Goal: Information Seeking & Learning: Learn about a topic

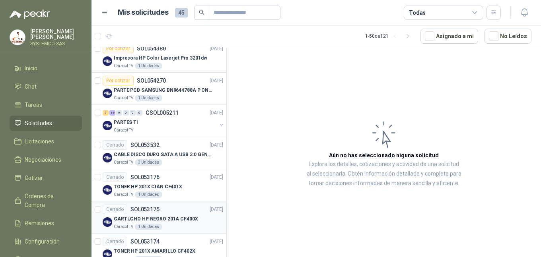
scroll to position [40, 0]
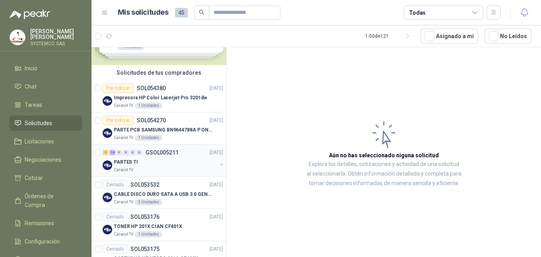
click at [175, 155] on p "GSOL005211" at bounding box center [162, 153] width 33 height 6
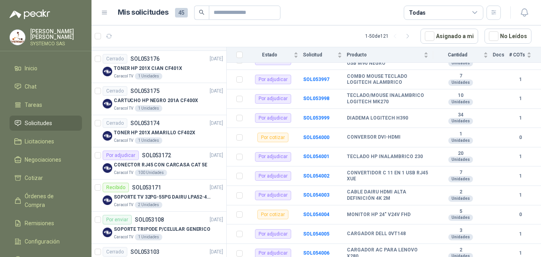
scroll to position [199, 0]
click at [163, 165] on p "CONECTOR RJ45 CON CARCASA CAT 5E" at bounding box center [160, 165] width 93 height 8
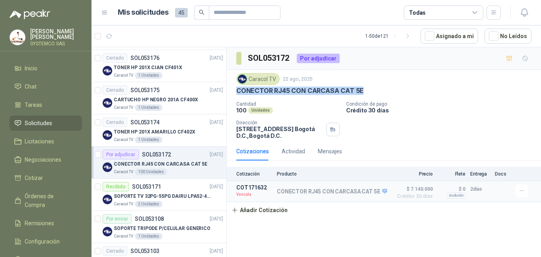
drag, startPoint x: 372, startPoint y: 89, endPoint x: 236, endPoint y: 91, distance: 136.0
click at [236, 91] on div "Caracol TV [DATE] CONECTOR RJ45 CON CARCASA CAT 5E Cantidad 100 Unidades Condic…" at bounding box center [384, 106] width 314 height 72
copy p "CONECTOR RJ45 CON CARCASA CAT 5E"
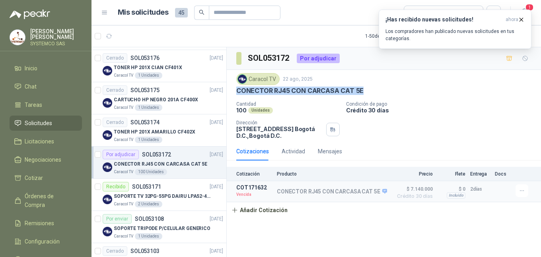
click at [443, 109] on p "Crédito 30 días" at bounding box center [442, 110] width 192 height 7
click at [525, 17] on button "¡Has recibido nuevas solicitudes! ahora Los compradores han publicado nuevas so…" at bounding box center [455, 29] width 153 height 39
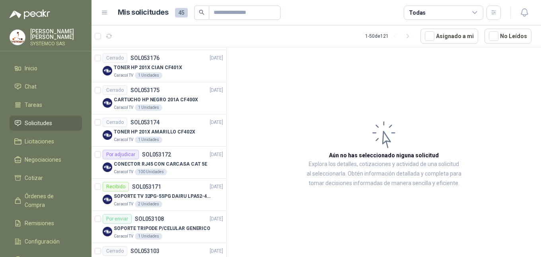
scroll to position [13, 0]
